Goal: Transaction & Acquisition: Purchase product/service

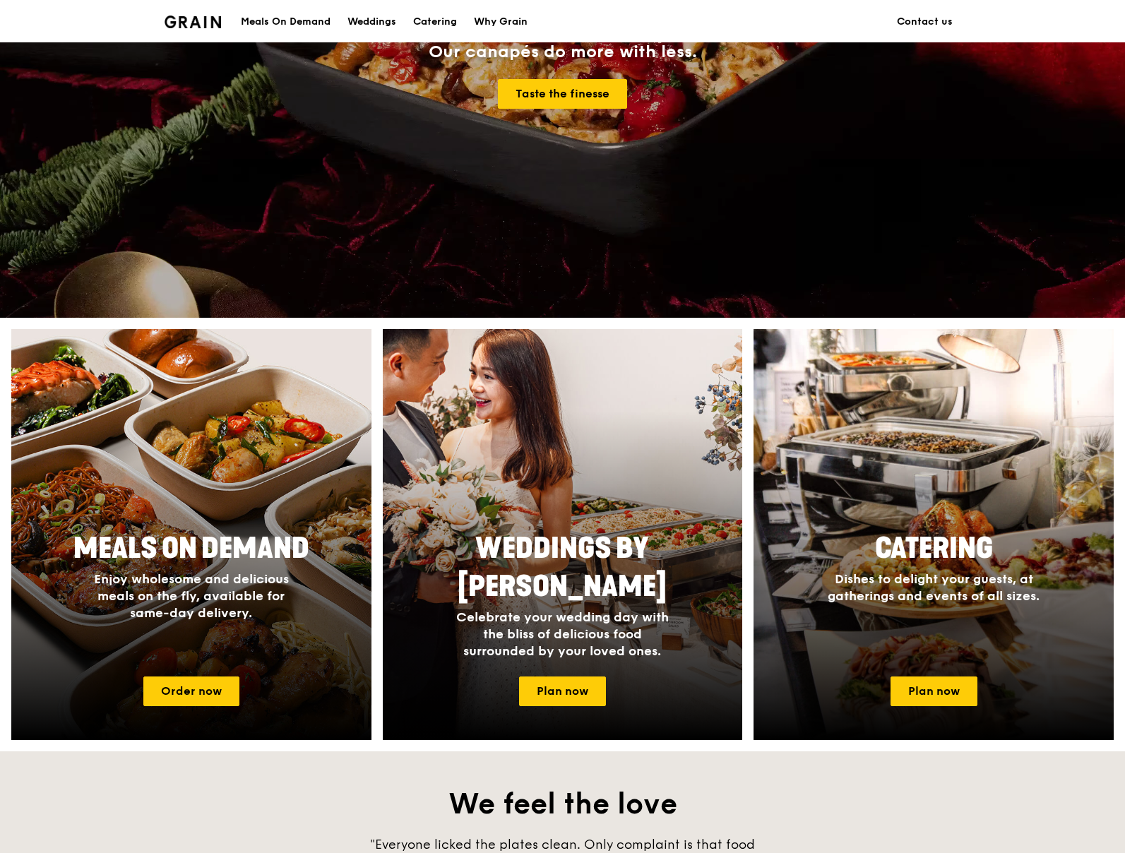
scroll to position [256, 0]
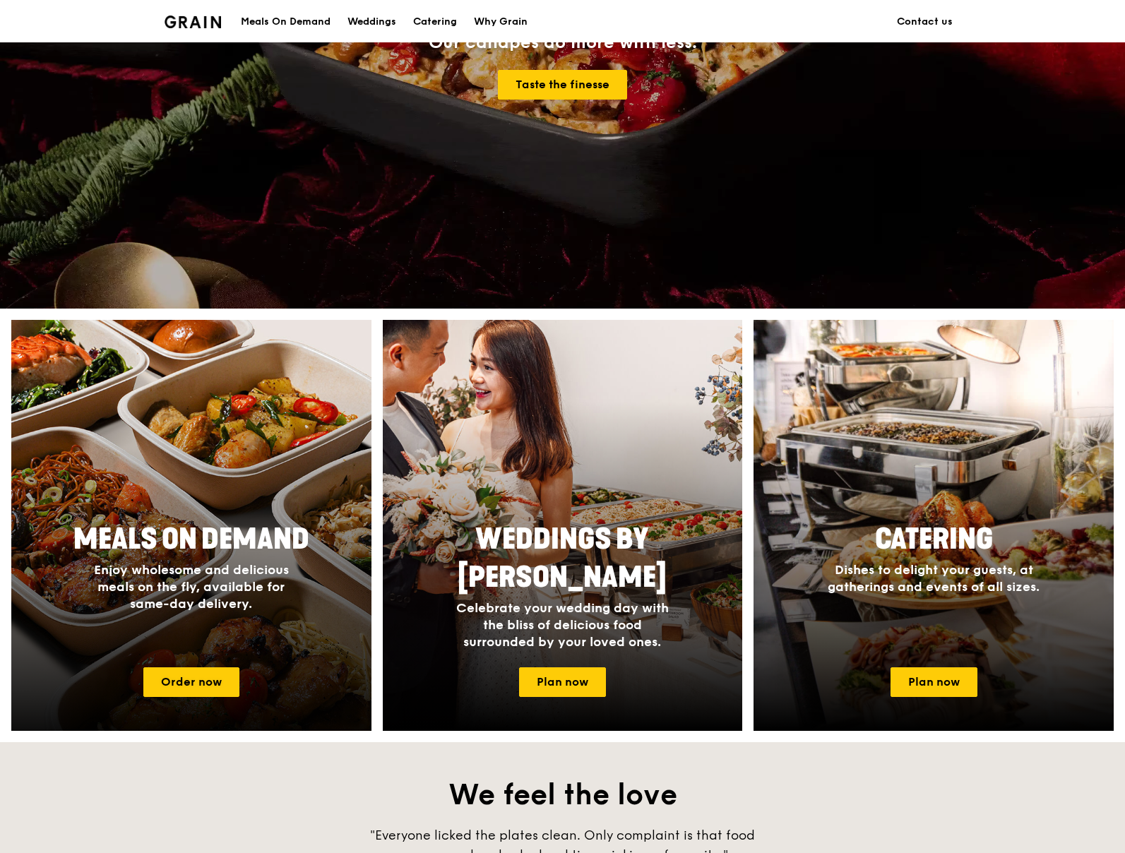
click at [312, 501] on div at bounding box center [192, 525] width 396 height 452
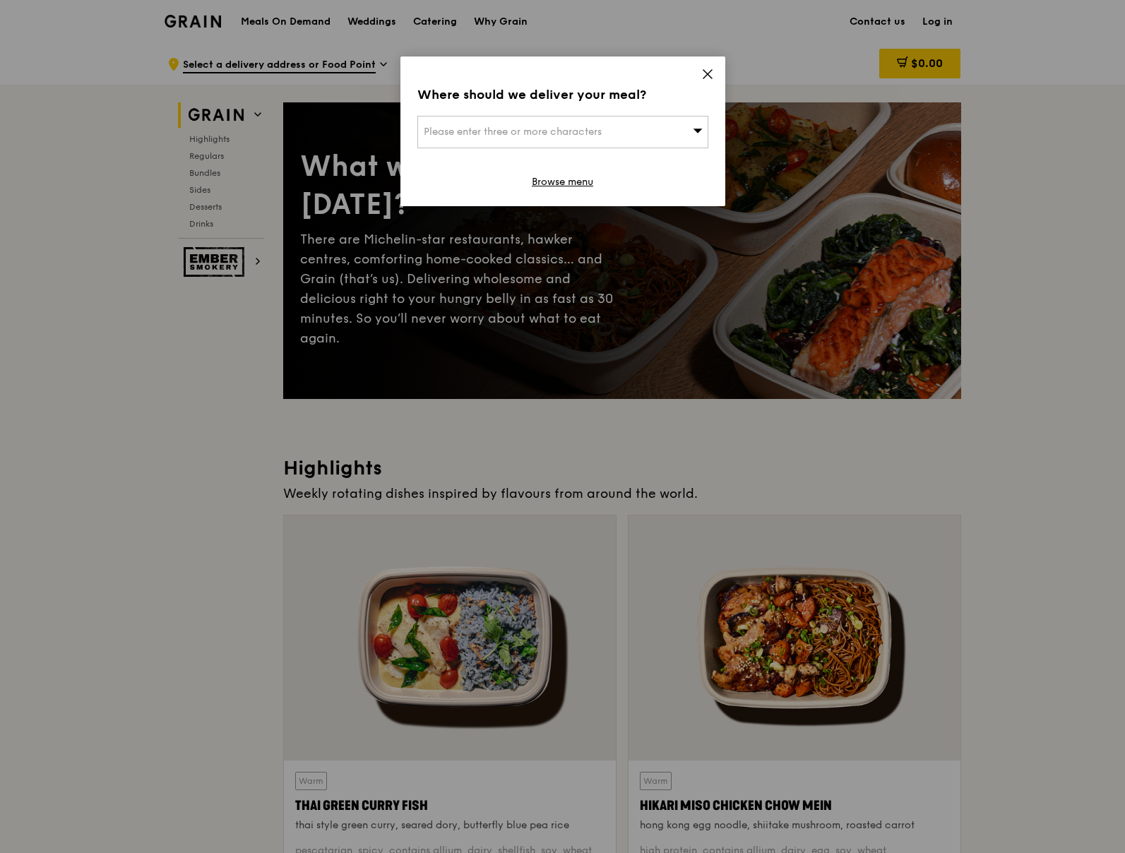
click at [662, 134] on div "Please enter three or more characters" at bounding box center [562, 132] width 291 height 32
paste input "159835"
type input "159835"
click at [550, 158] on div "2 [GEOGRAPHIC_DATA]" at bounding box center [528, 160] width 209 height 14
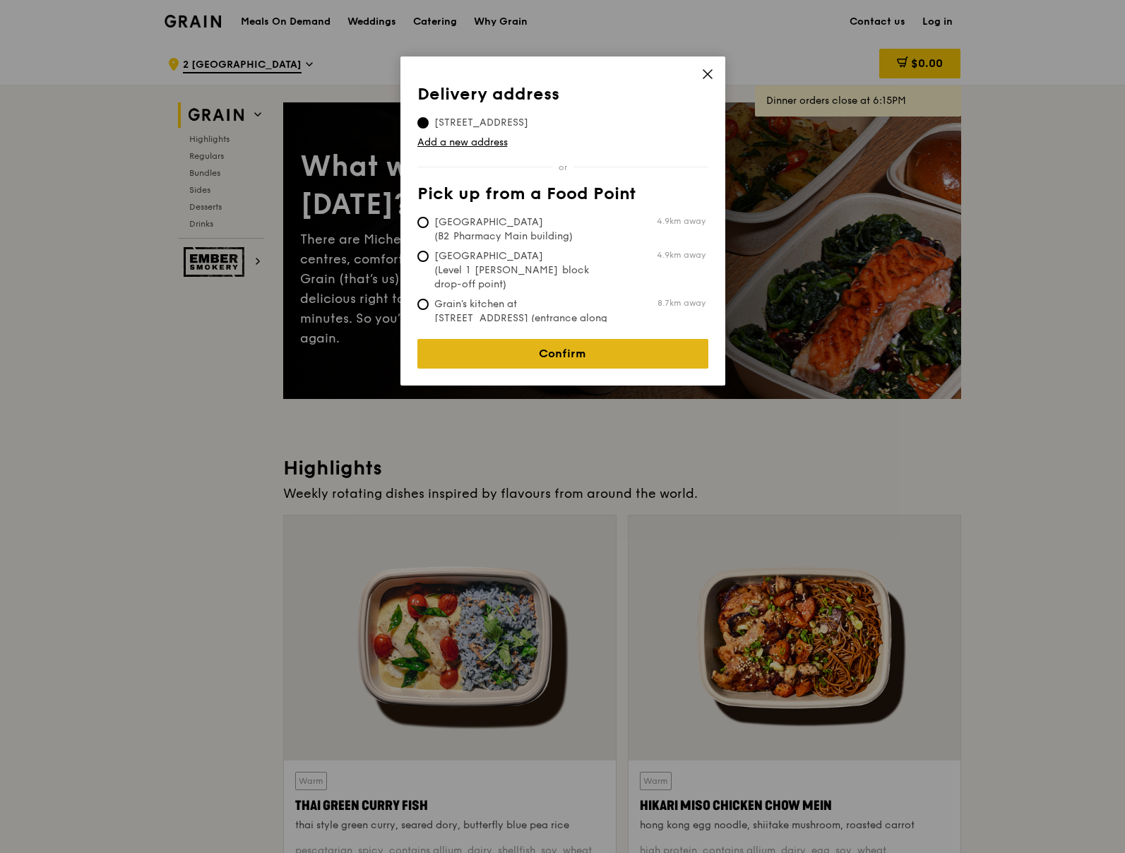
click at [603, 343] on link "Confirm" at bounding box center [562, 354] width 291 height 30
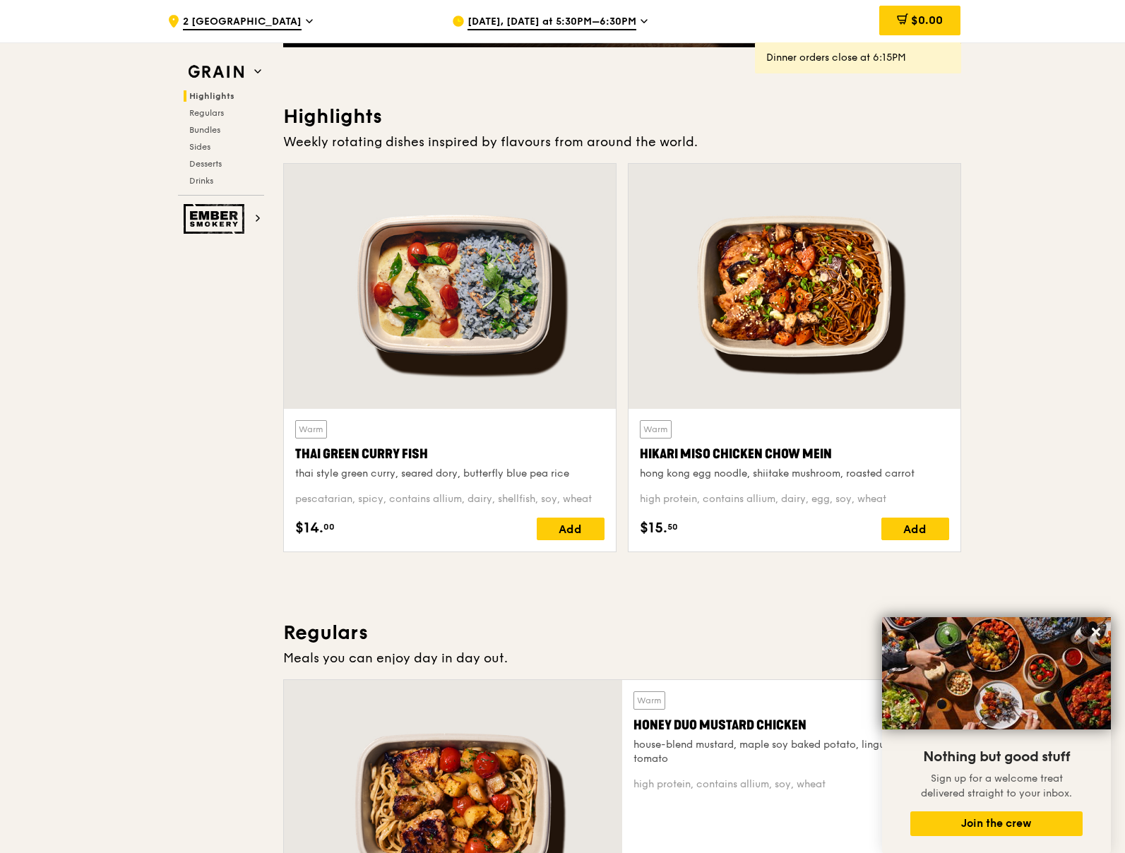
scroll to position [52, 0]
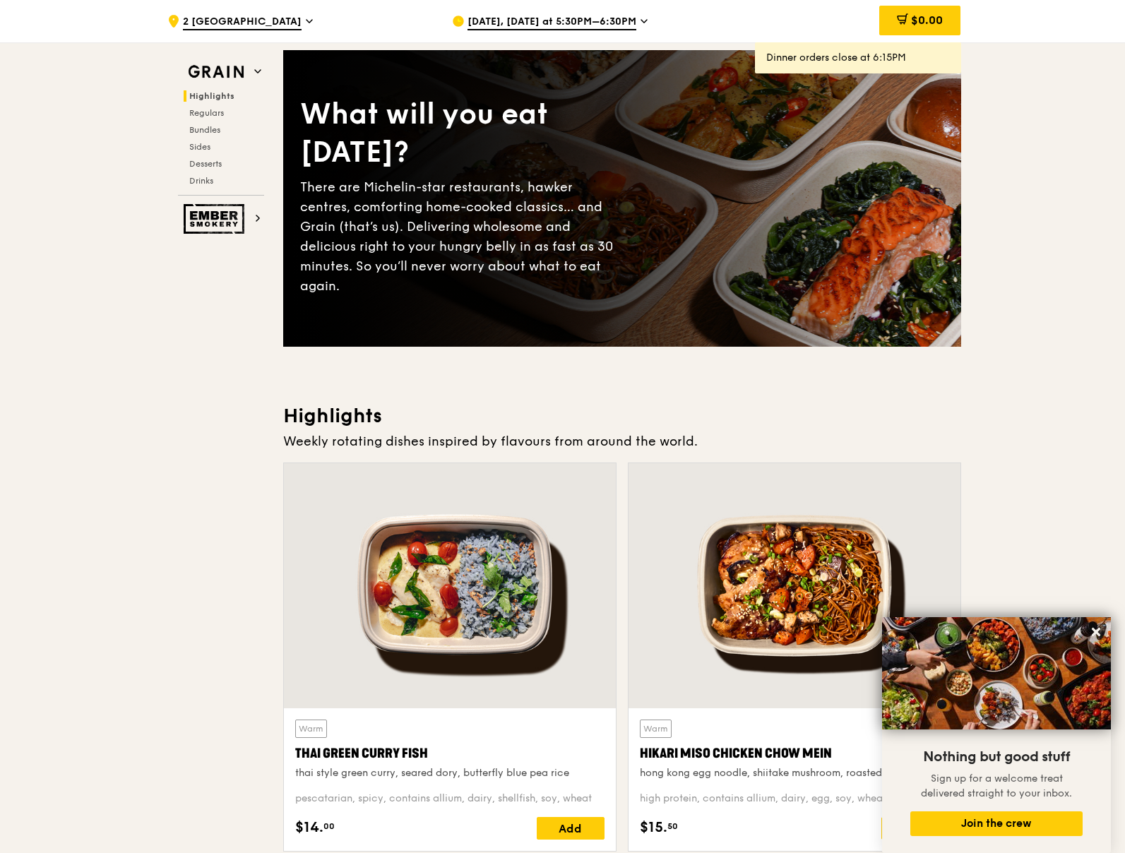
click at [582, 23] on span "[DATE], [DATE] at 5:30PM–6:30PM" at bounding box center [552, 23] width 169 height 16
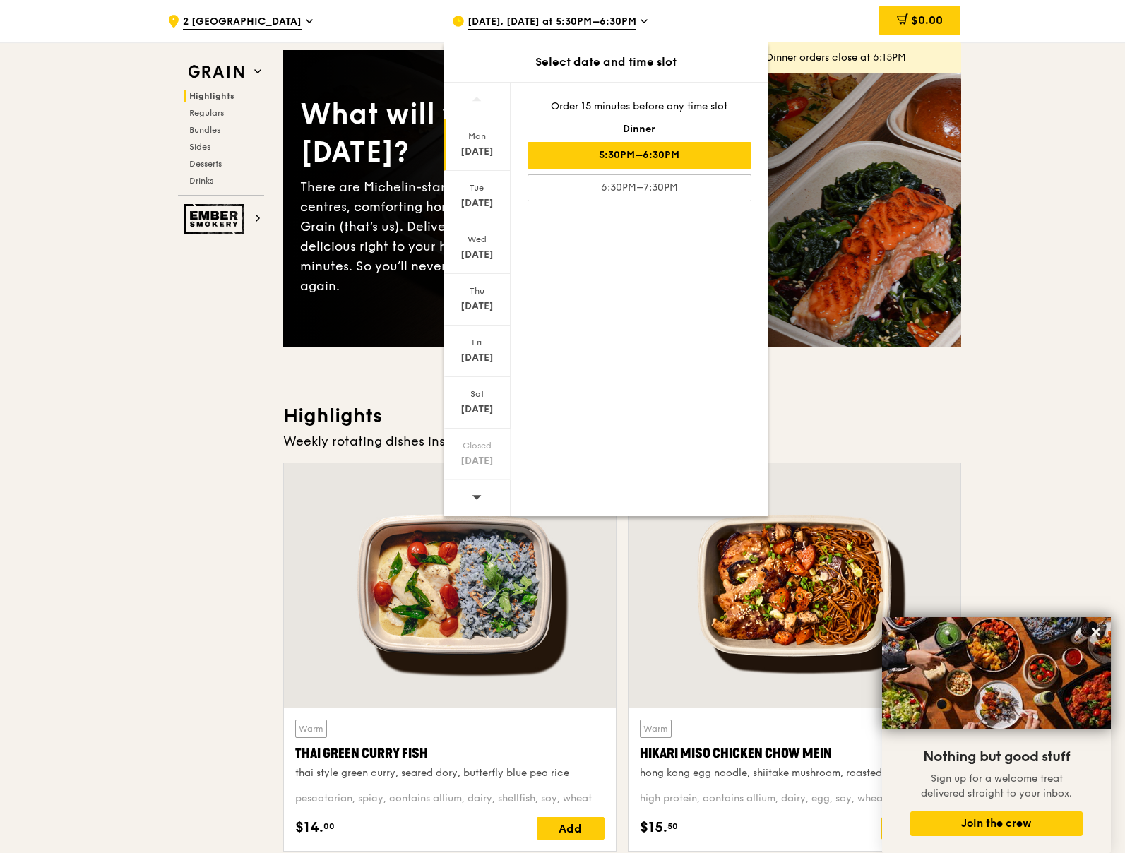
click at [482, 499] on div at bounding box center [477, 498] width 67 height 36
click at [487, 348] on div "[DATE]" at bounding box center [477, 352] width 67 height 52
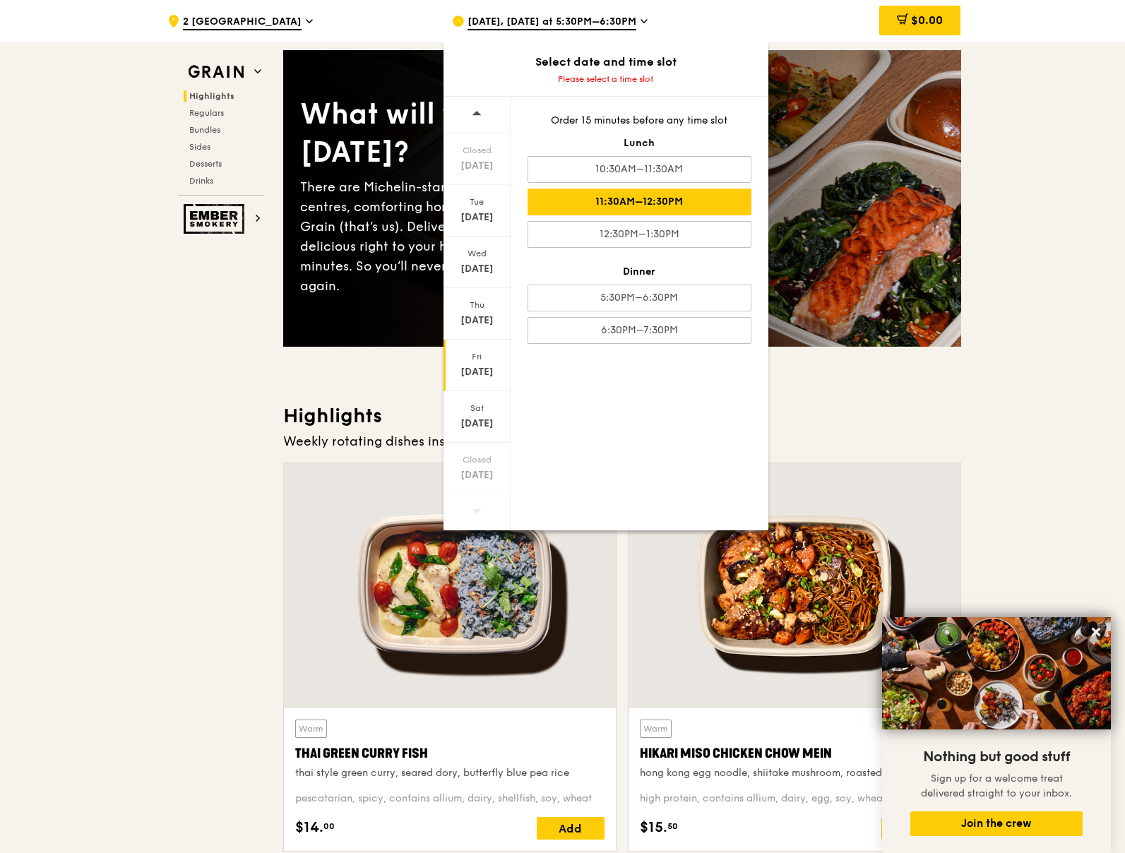
click at [655, 204] on div "11:30AM–12:30PM" at bounding box center [640, 202] width 224 height 27
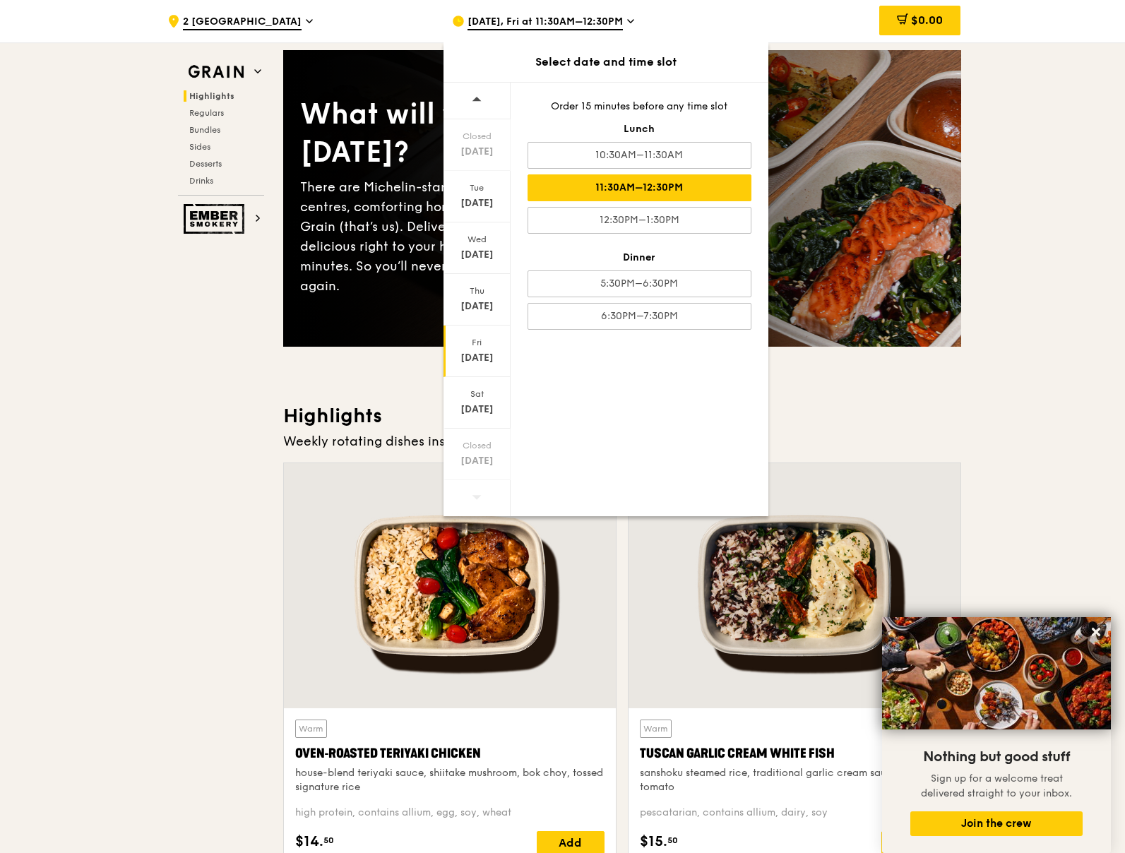
click at [952, 409] on h3 "Highlights" at bounding box center [622, 415] width 678 height 25
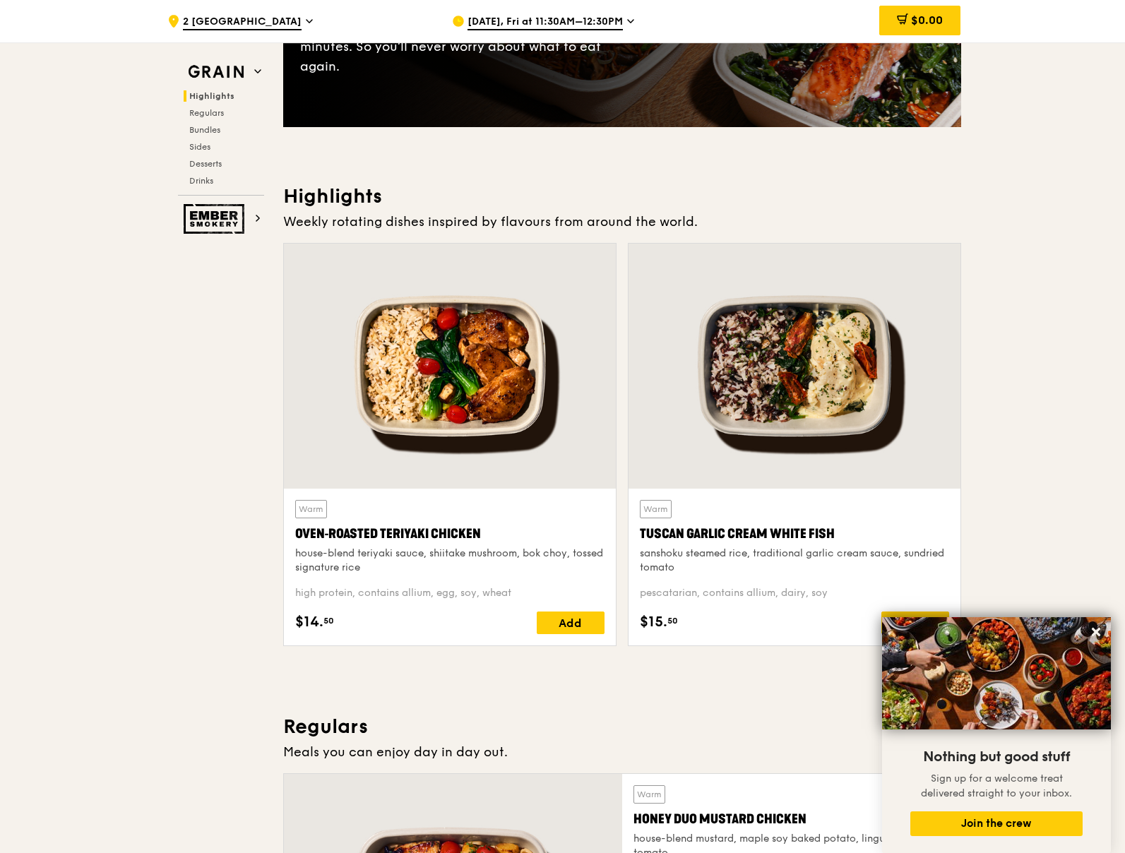
scroll to position [344, 0]
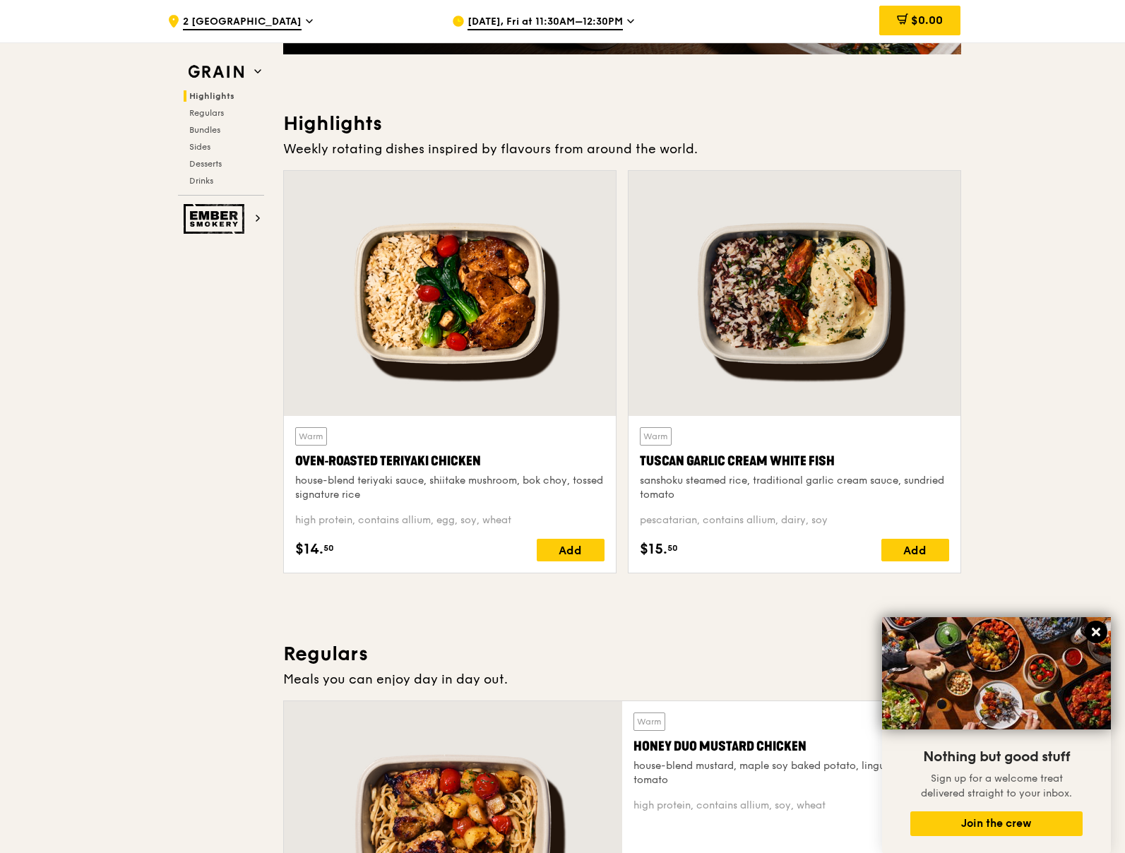
click at [1102, 626] on icon at bounding box center [1096, 632] width 13 height 13
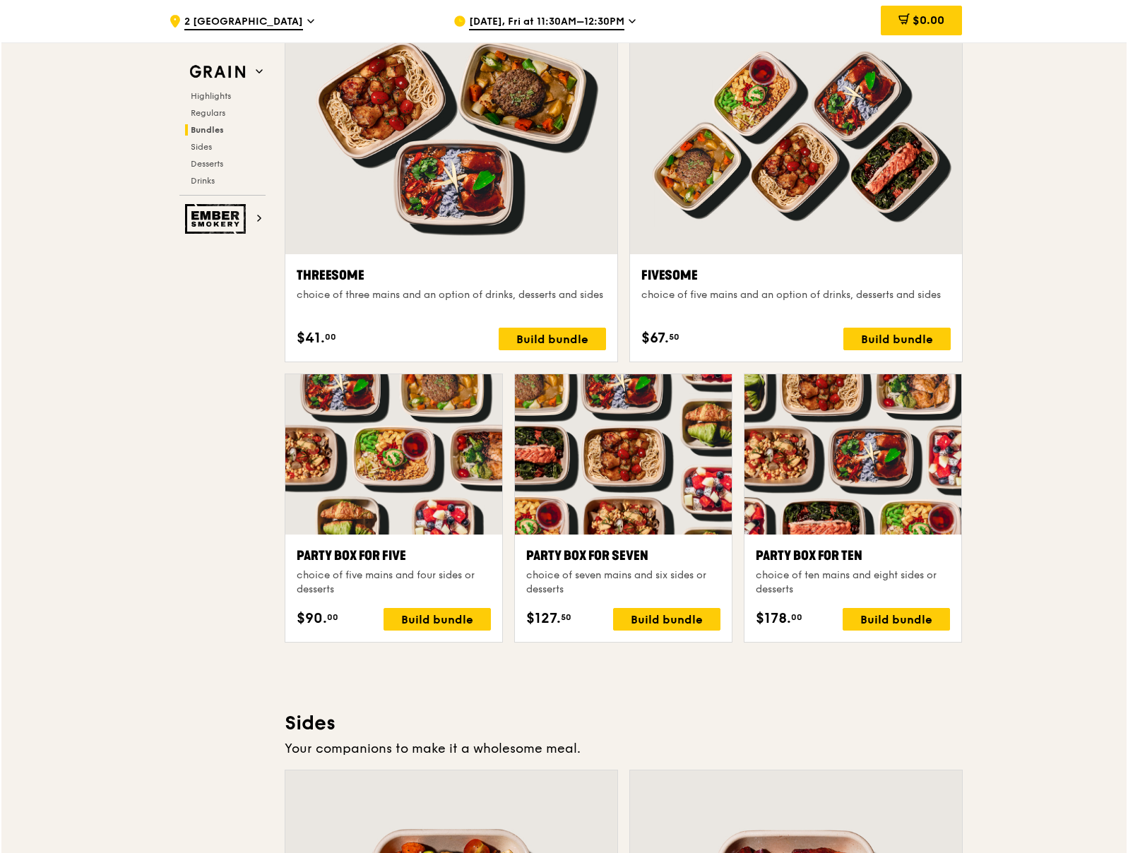
scroll to position [2474, 0]
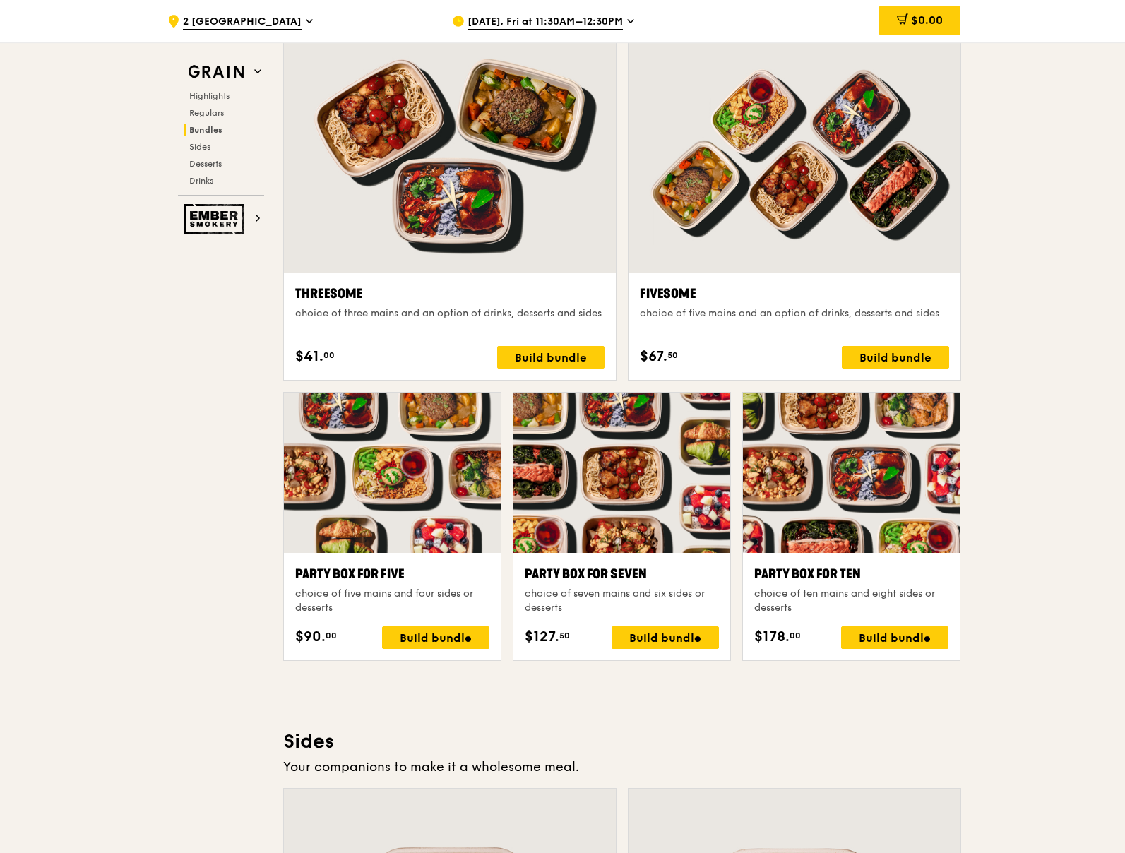
click at [892, 495] on div at bounding box center [851, 473] width 217 height 160
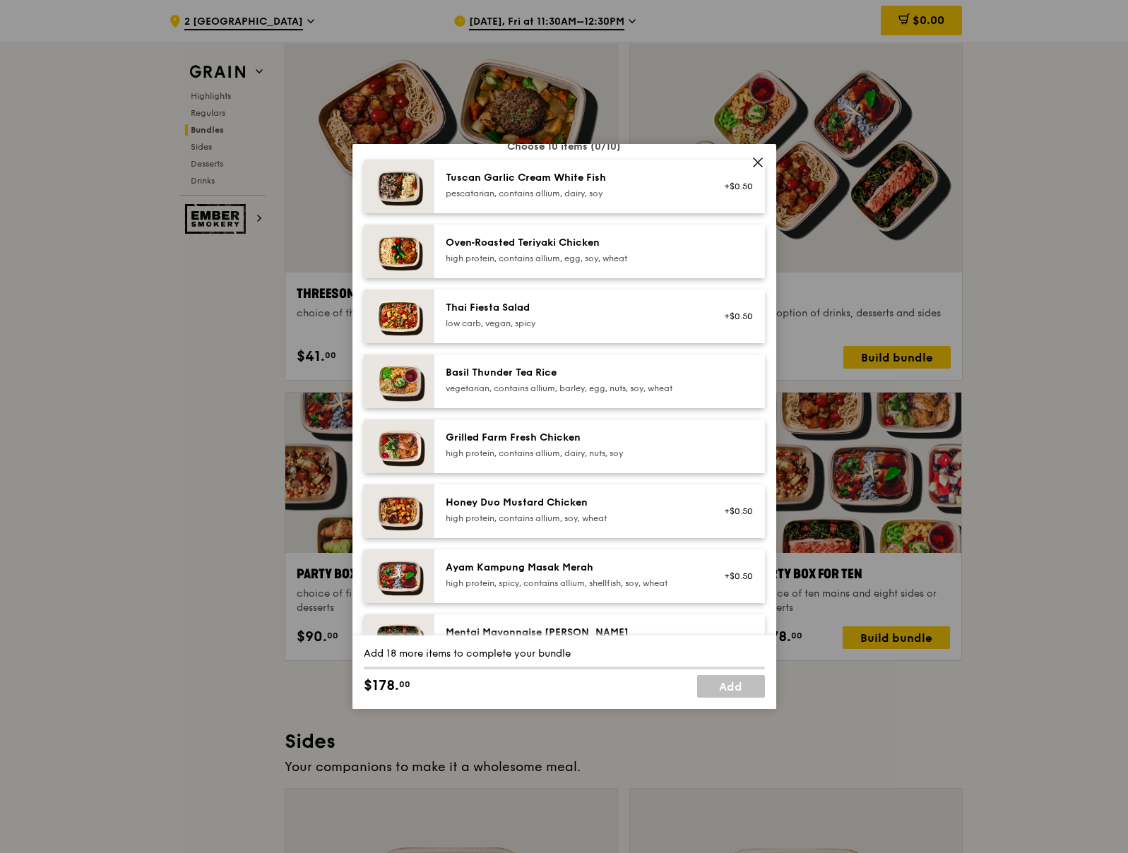
scroll to position [131, 0]
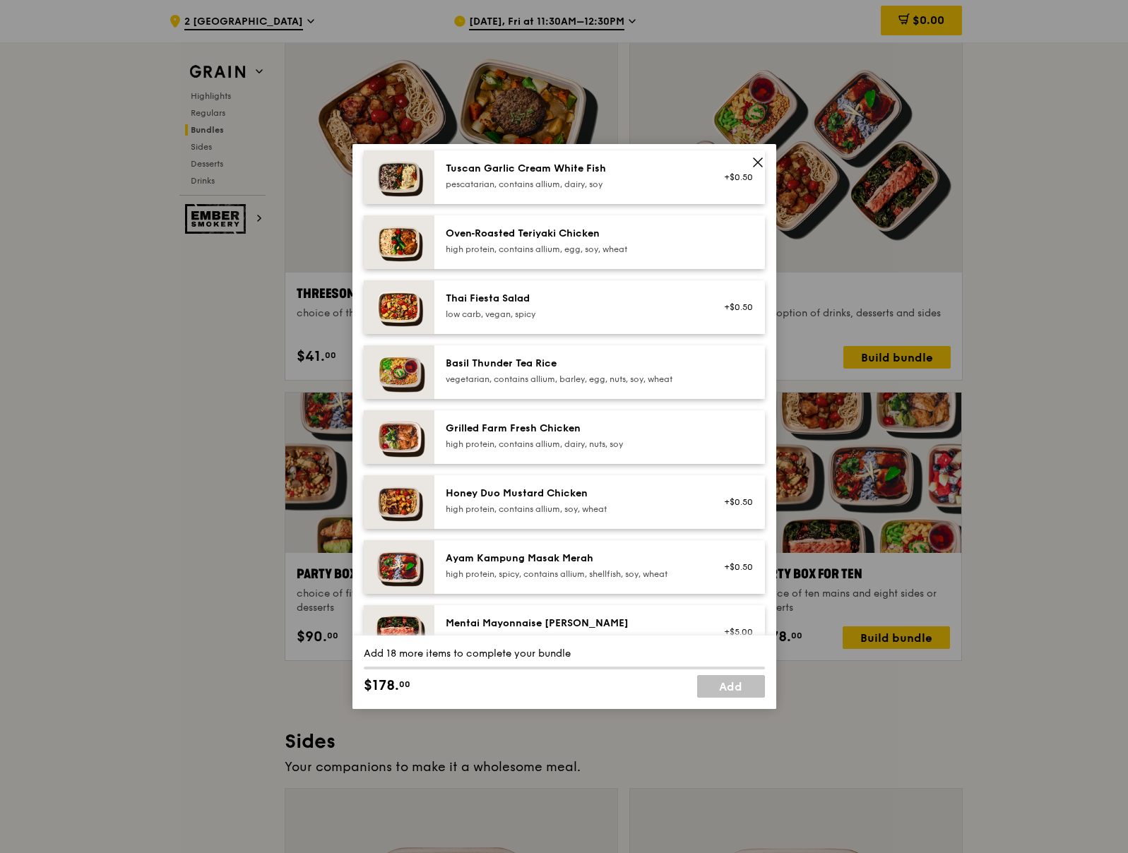
click at [755, 165] on icon at bounding box center [757, 162] width 13 height 13
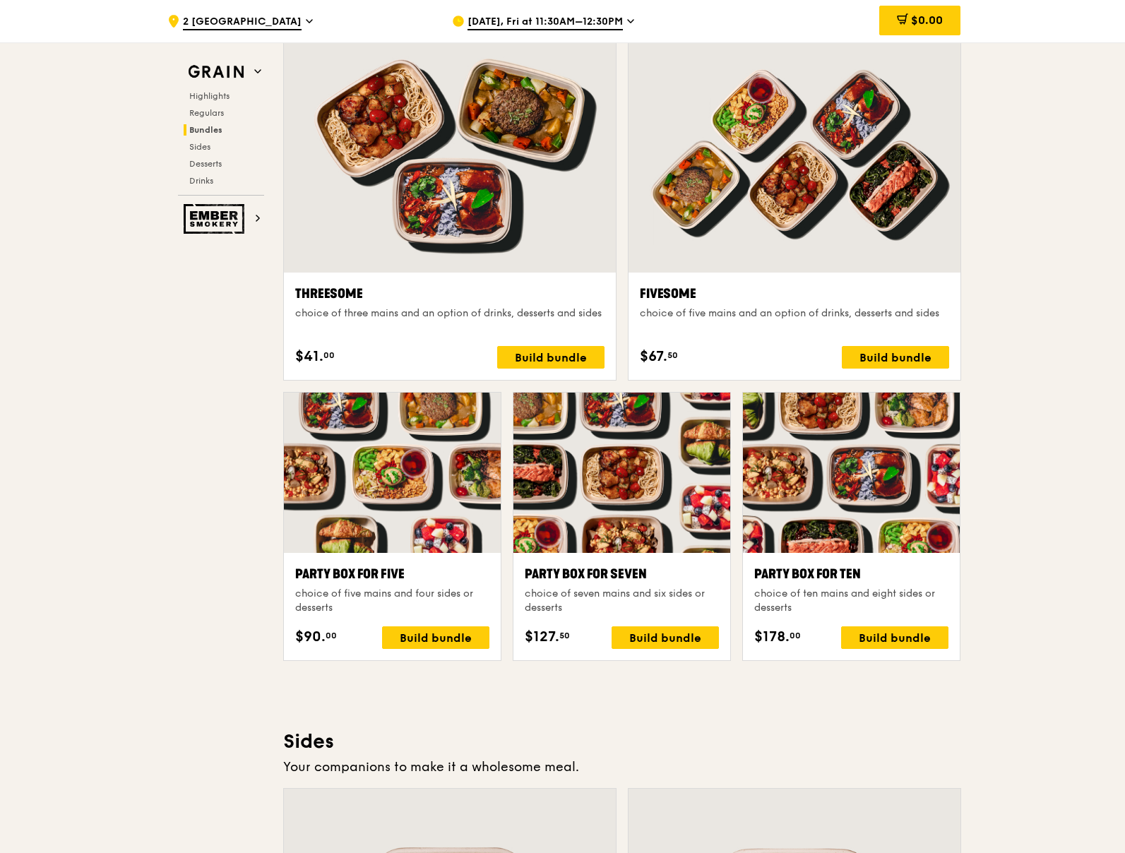
click at [896, 534] on div at bounding box center [851, 473] width 217 height 160
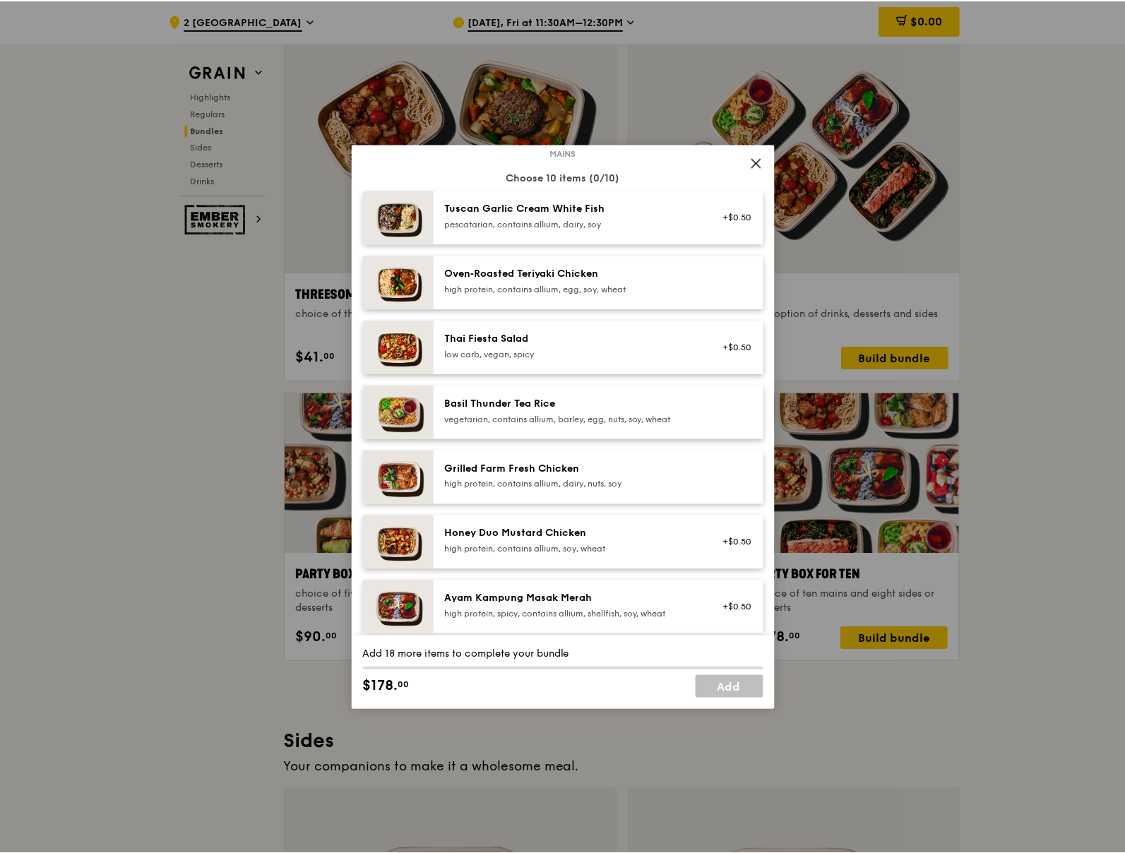
scroll to position [100, 0]
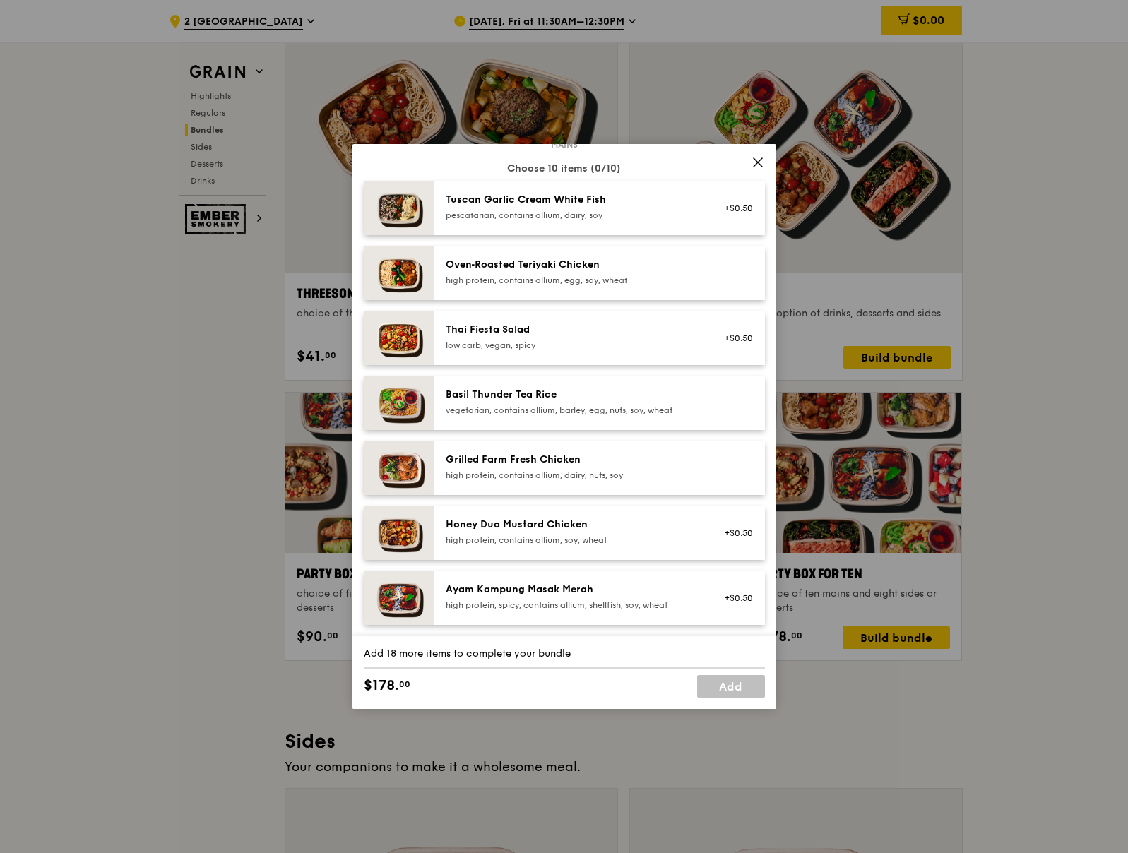
click at [759, 164] on icon at bounding box center [757, 162] width 13 height 13
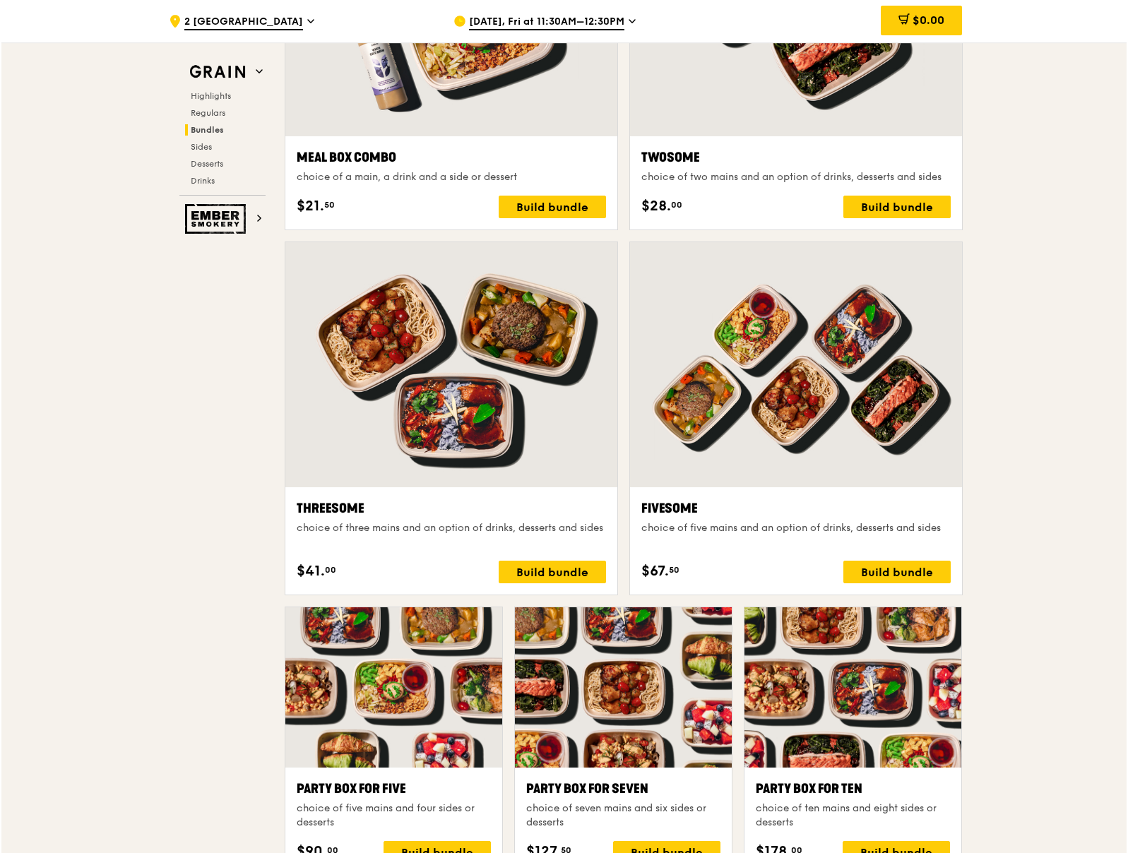
scroll to position [2332, 0]
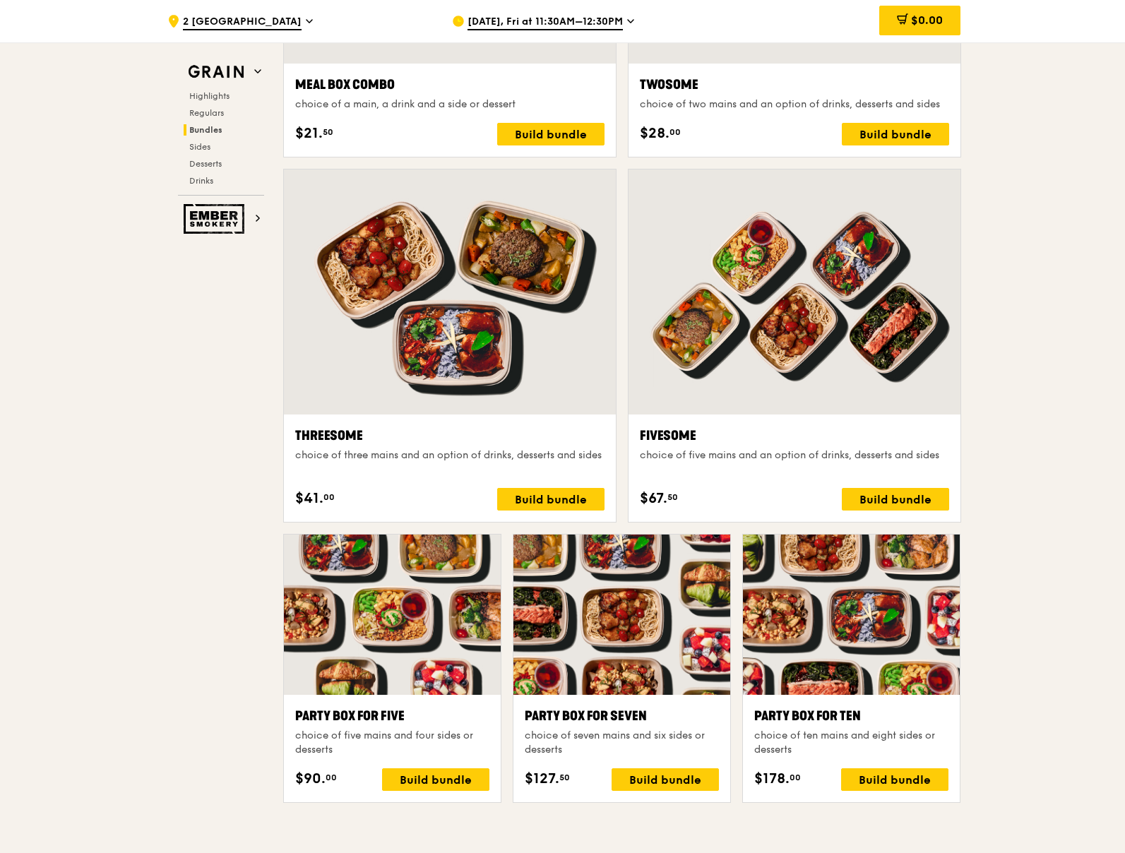
click at [879, 360] on div at bounding box center [795, 291] width 332 height 245
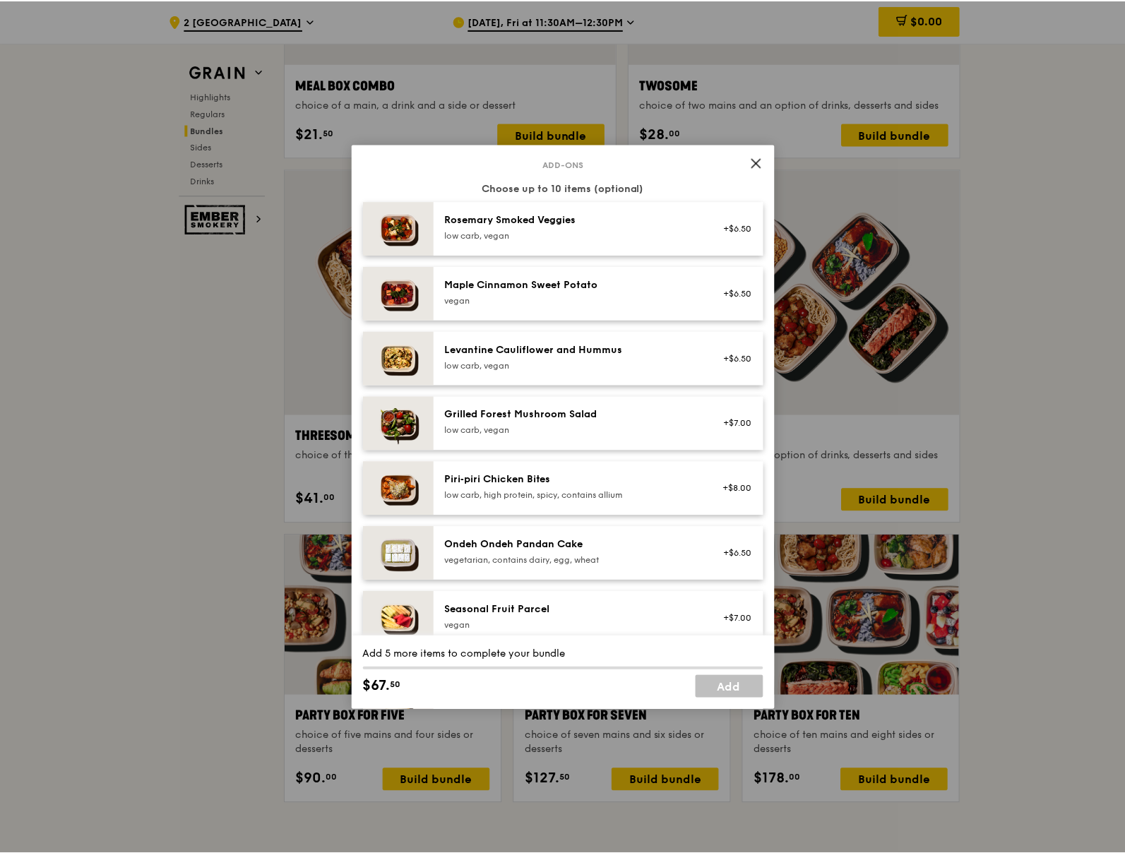
scroll to position [0, 0]
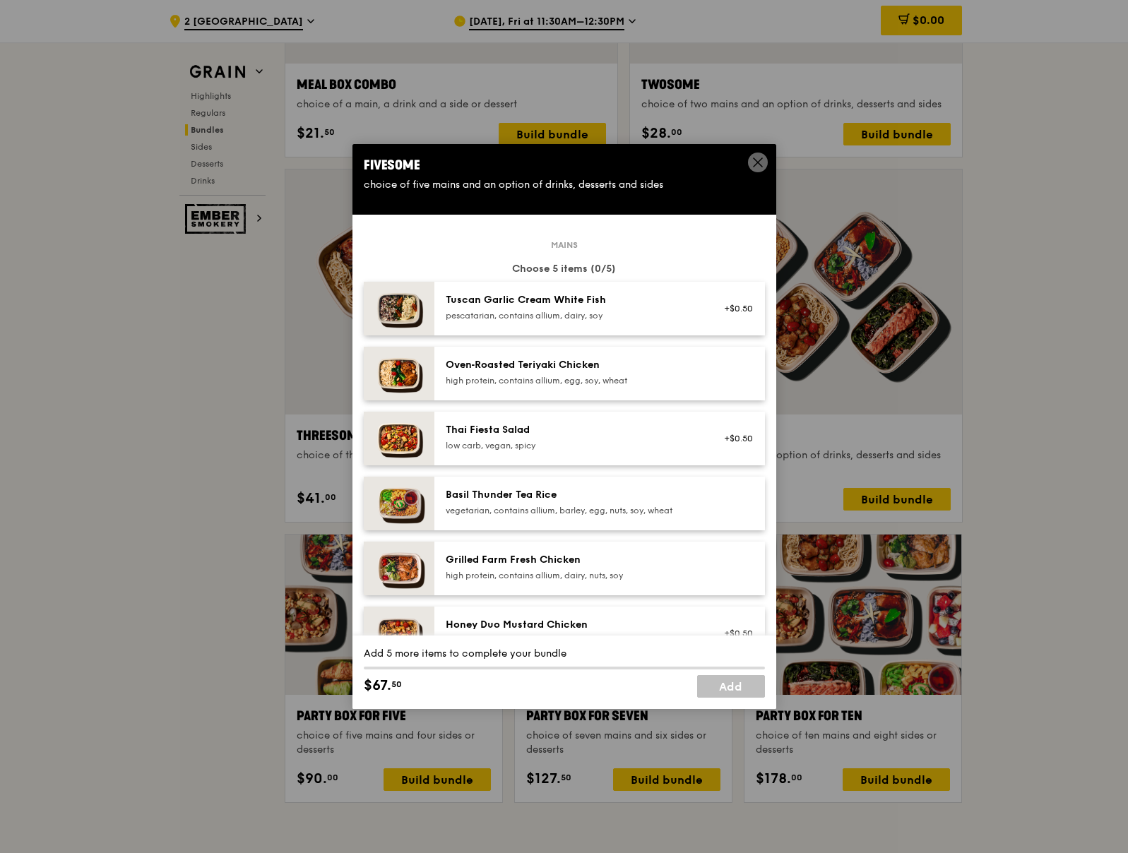
click at [750, 166] on span at bounding box center [758, 163] width 20 height 20
